Goal: Navigation & Orientation: Find specific page/section

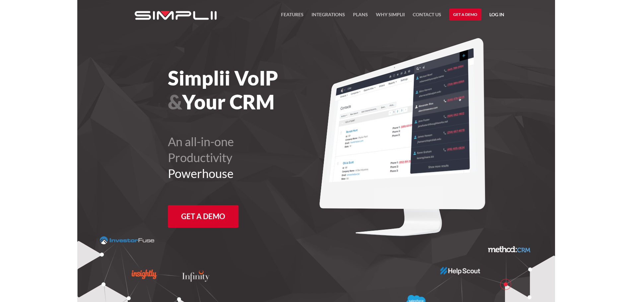
click at [497, 15] on link "Log in" at bounding box center [496, 16] width 15 height 10
click at [479, 31] on link "Manager Portal" at bounding box center [479, 34] width 42 height 11
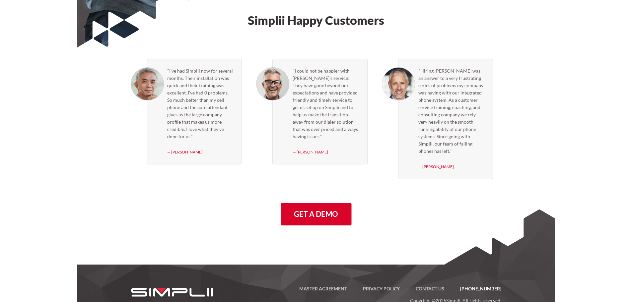
scroll to position [1887, 0]
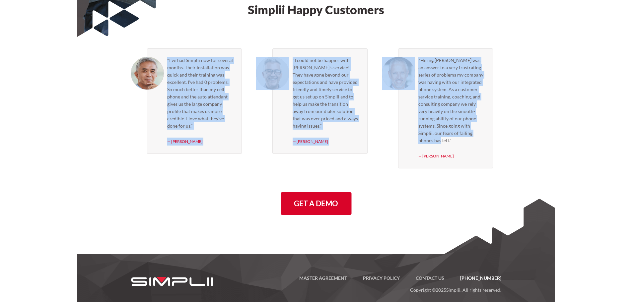
drag, startPoint x: 479, startPoint y: 136, endPoint x: 161, endPoint y: 52, distance: 329.3
click at [161, 52] on div ""I've had Simplii now for several months. Their installation was quick and thei…" at bounding box center [316, 108] width 377 height 136
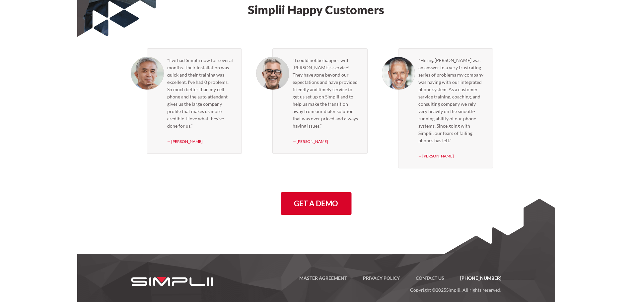
click at [391, 176] on div ""I've had Simplii now for several months. Their installation was quick and thei…" at bounding box center [316, 130] width 382 height 180
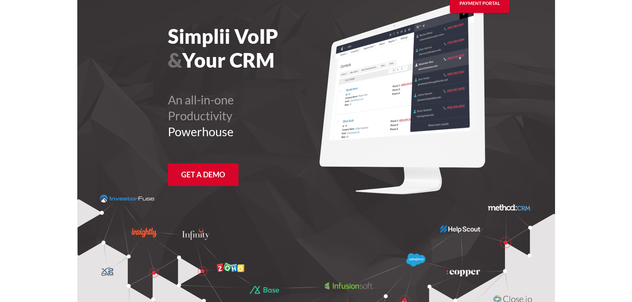
scroll to position [0, 0]
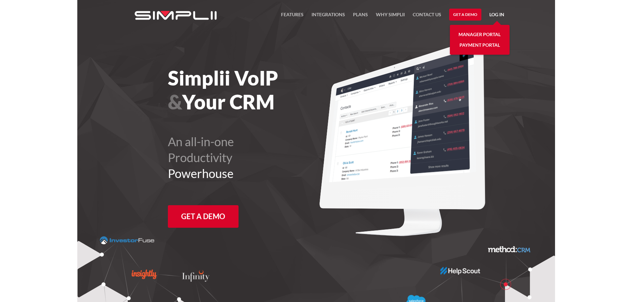
click at [252, 80] on h1 "Simplii VoIP & Your CRM" at bounding box center [260, 90] width 185 height 48
click at [525, 78] on section "Simplii VoIP & Your CRM An all-in-one Productivity Powerhouse Get a Demo" at bounding box center [315, 219] width 477 height 439
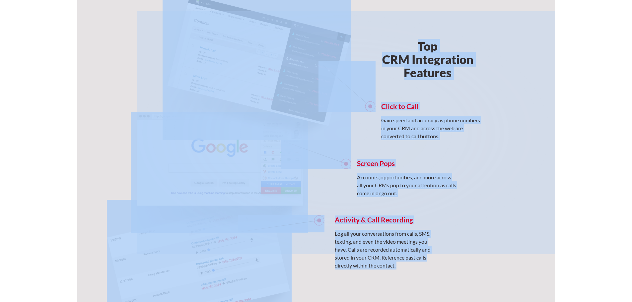
scroll to position [532, 0]
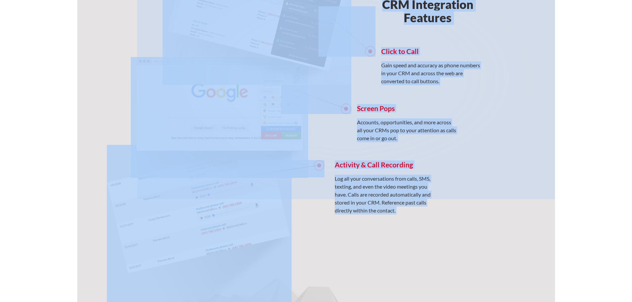
drag, startPoint x: 166, startPoint y: 80, endPoint x: 496, endPoint y: 181, distance: 344.8
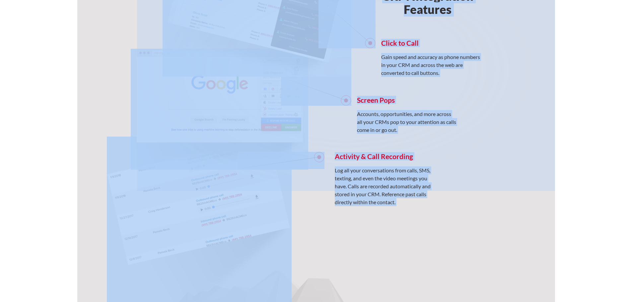
scroll to position [466, 0]
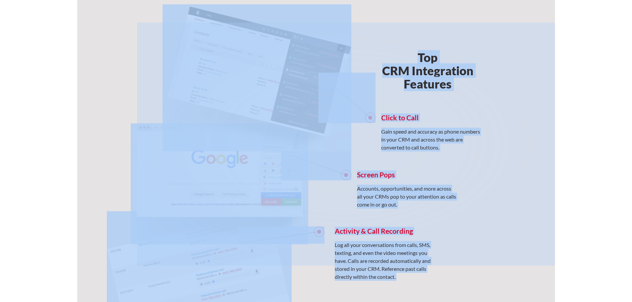
click at [485, 95] on div "Top CRM Integration Features Click to Call Gain speed and accuracy as phone num…" at bounding box center [427, 145] width 159 height 282
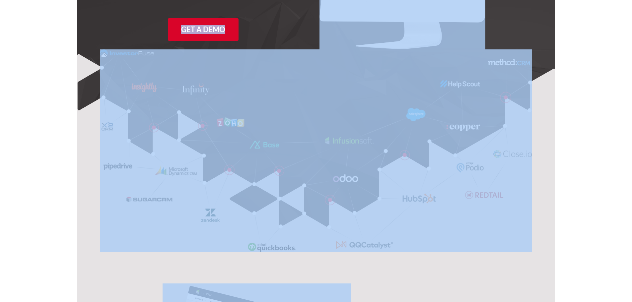
scroll to position [0, 0]
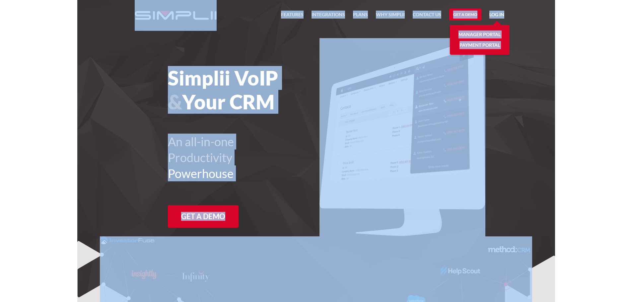
drag, startPoint x: 424, startPoint y: 187, endPoint x: 114, endPoint y: 17, distance: 353.4
click at [273, 45] on div "Simplii VoIP & Your CRM An all-in-one Productivity Powerhouse Get a Demo" at bounding box center [220, 121] width 191 height 167
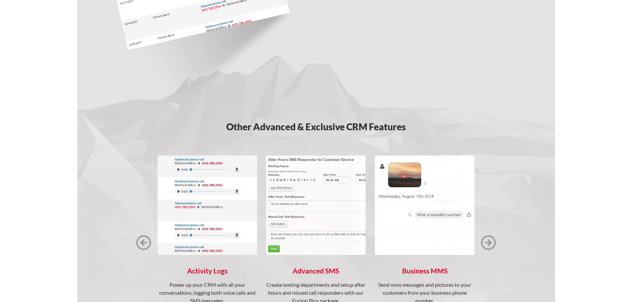
scroll to position [729, 0]
